Goal: Information Seeking & Learning: Check status

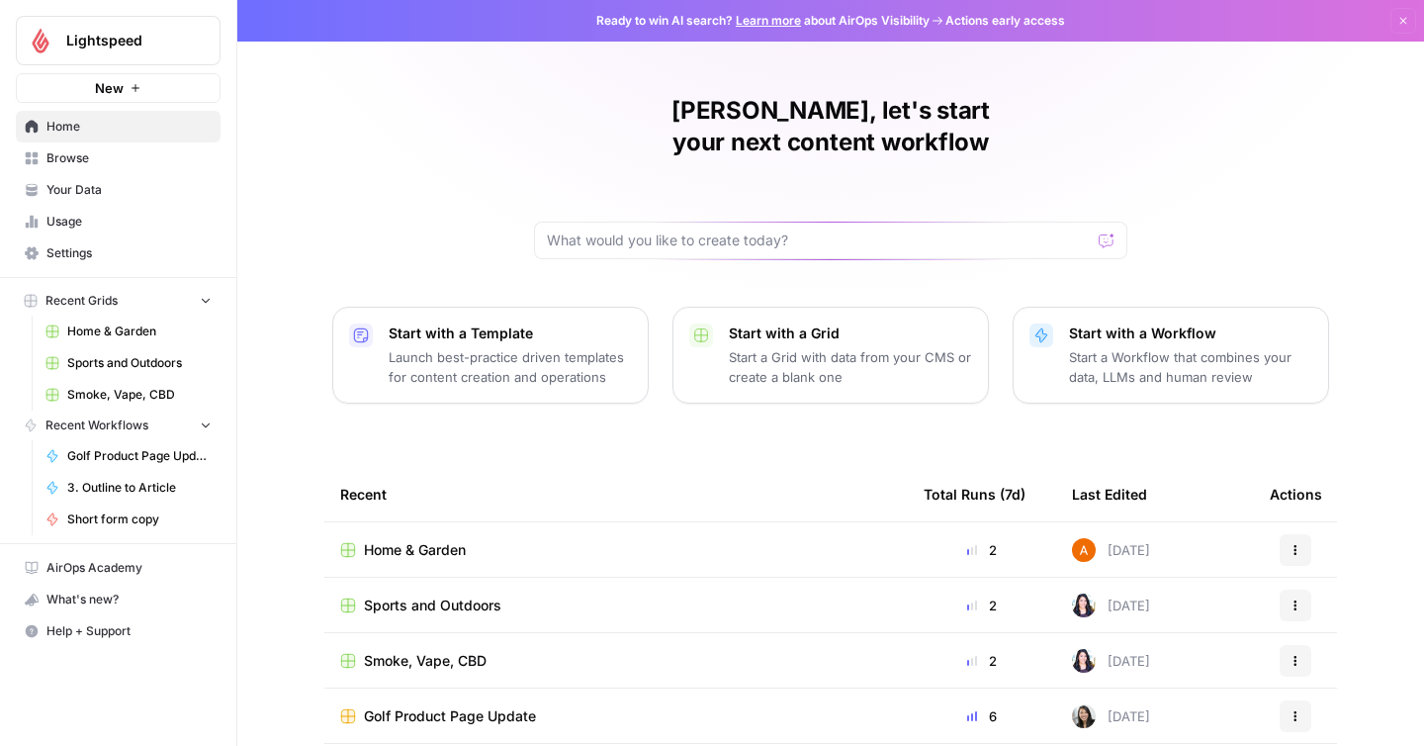
click at [1126, 224] on div "[PERSON_NAME], let's start your next content workflow Start with a Template Lau…" at bounding box center [830, 470] width 1186 height 941
